Goal: Task Accomplishment & Management: Manage account settings

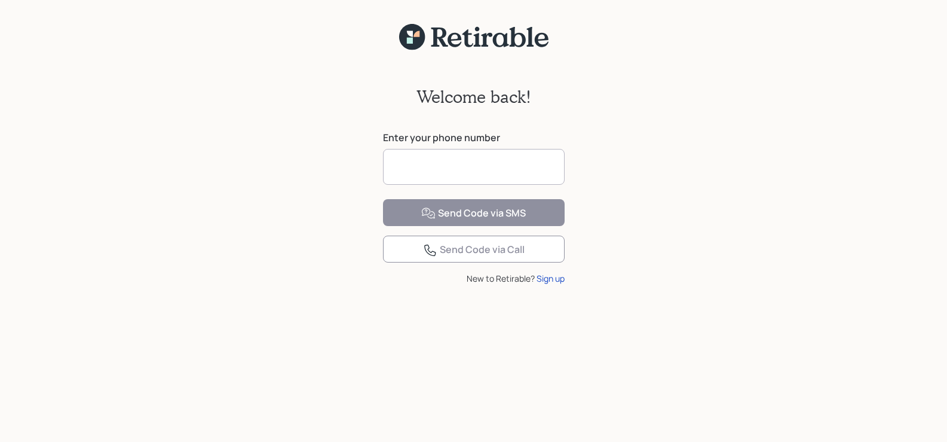
click at [479, 171] on input at bounding box center [474, 167] width 182 height 36
type input "**********"
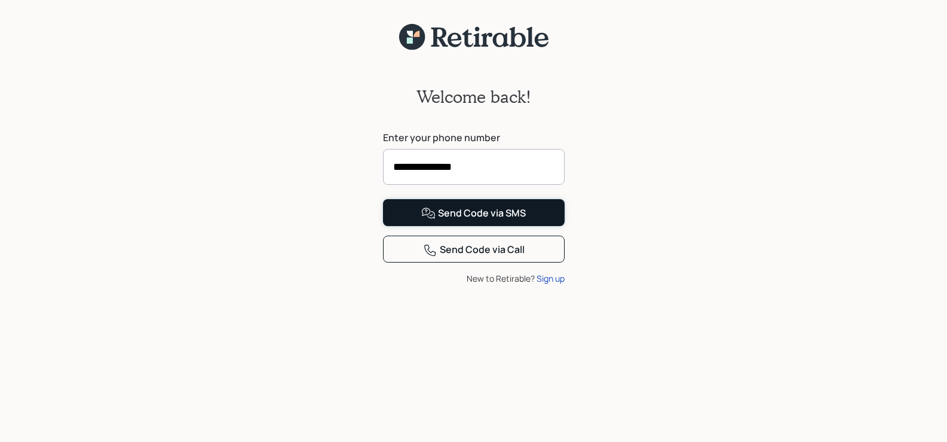
click at [476, 221] on div "Send Code via SMS" at bounding box center [473, 213] width 105 height 14
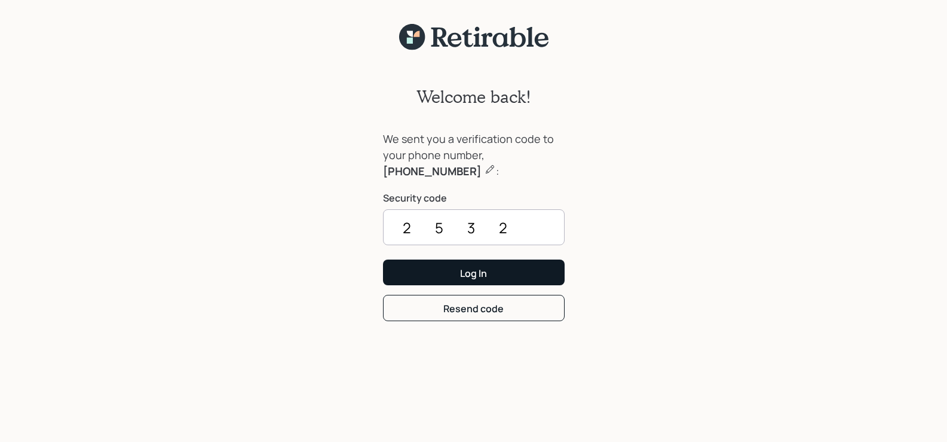
type input "2532"
click at [491, 270] on button "Log In" at bounding box center [474, 272] width 182 height 26
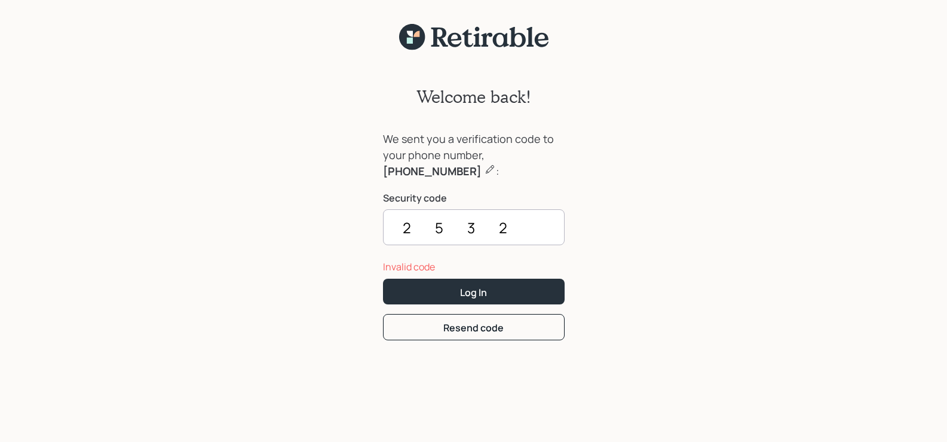
click at [527, 222] on input "2532" at bounding box center [474, 227] width 182 height 36
click at [520, 335] on button "Resend code" at bounding box center [474, 327] width 182 height 26
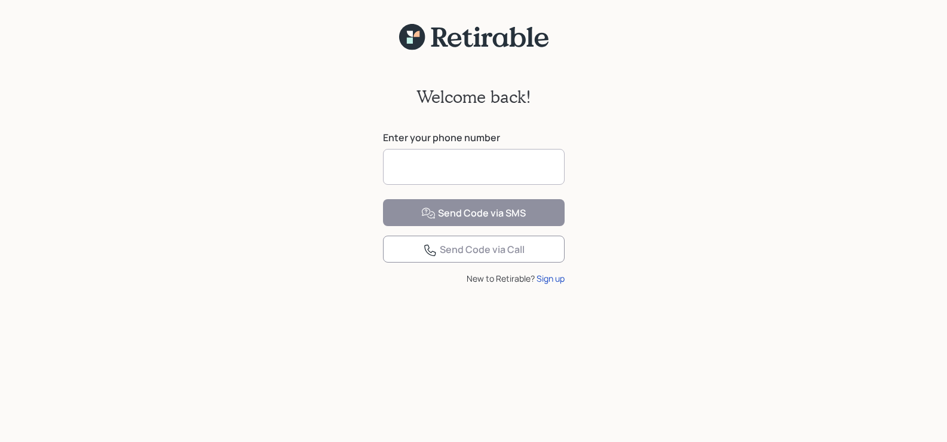
click at [475, 164] on input at bounding box center [474, 167] width 182 height 36
type input "**********"
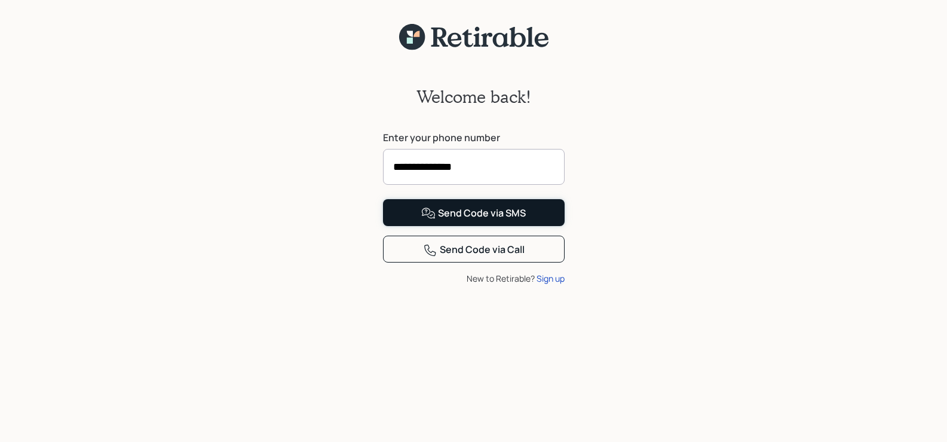
click at [471, 221] on div "Send Code via SMS" at bounding box center [473, 213] width 105 height 14
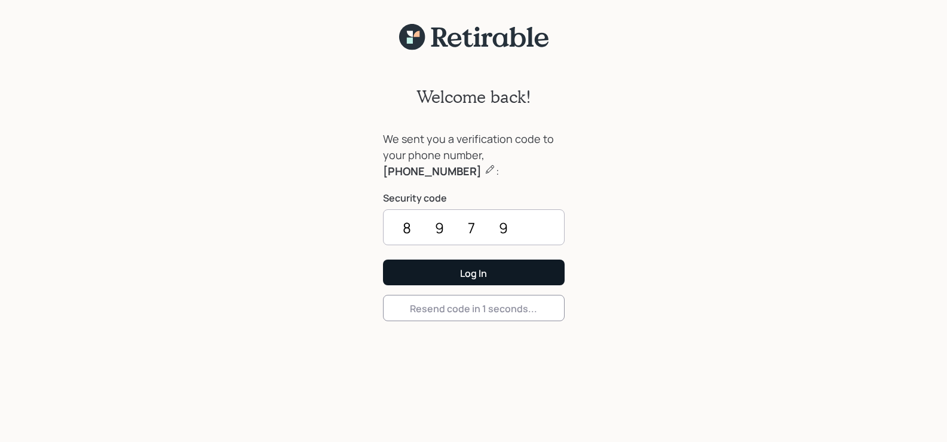
type input "8979"
click at [501, 284] on button "Log In" at bounding box center [474, 272] width 182 height 26
